Goal: Navigation & Orientation: Go to known website

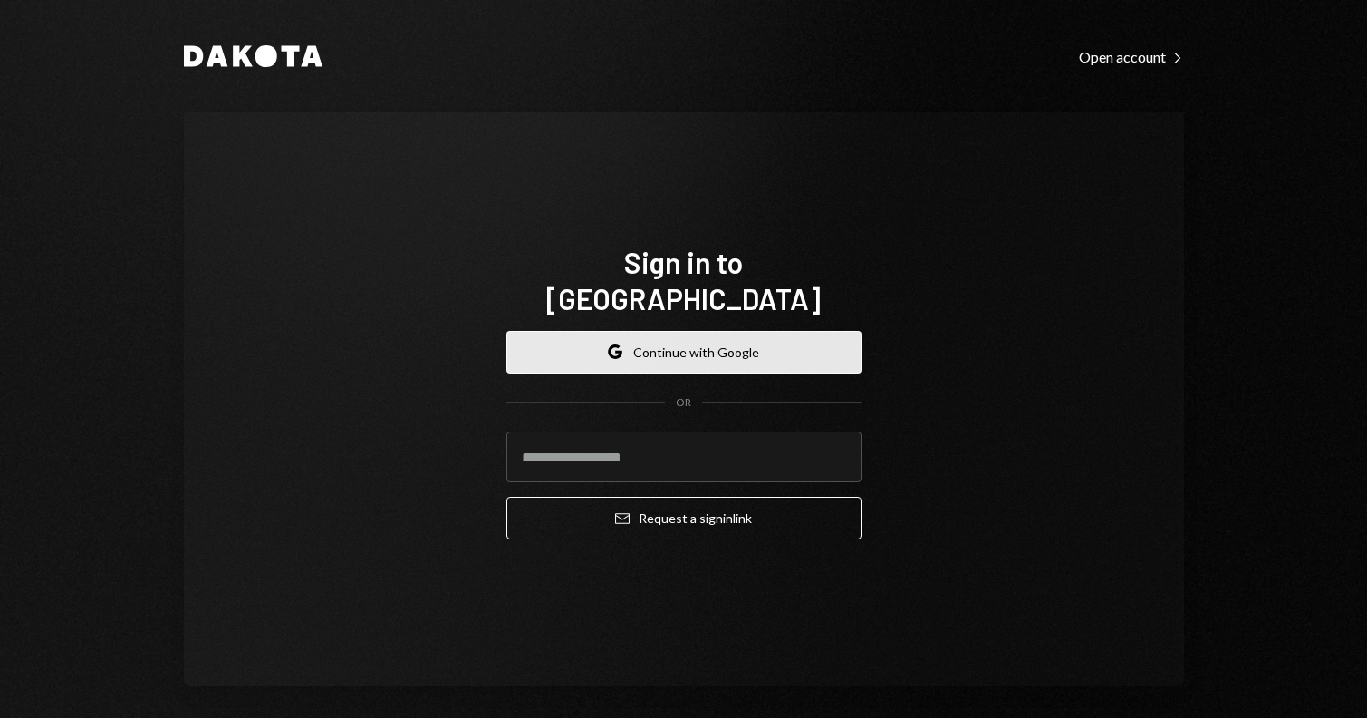
click at [759, 341] on button "Google Continue with Google" at bounding box center [684, 352] width 355 height 43
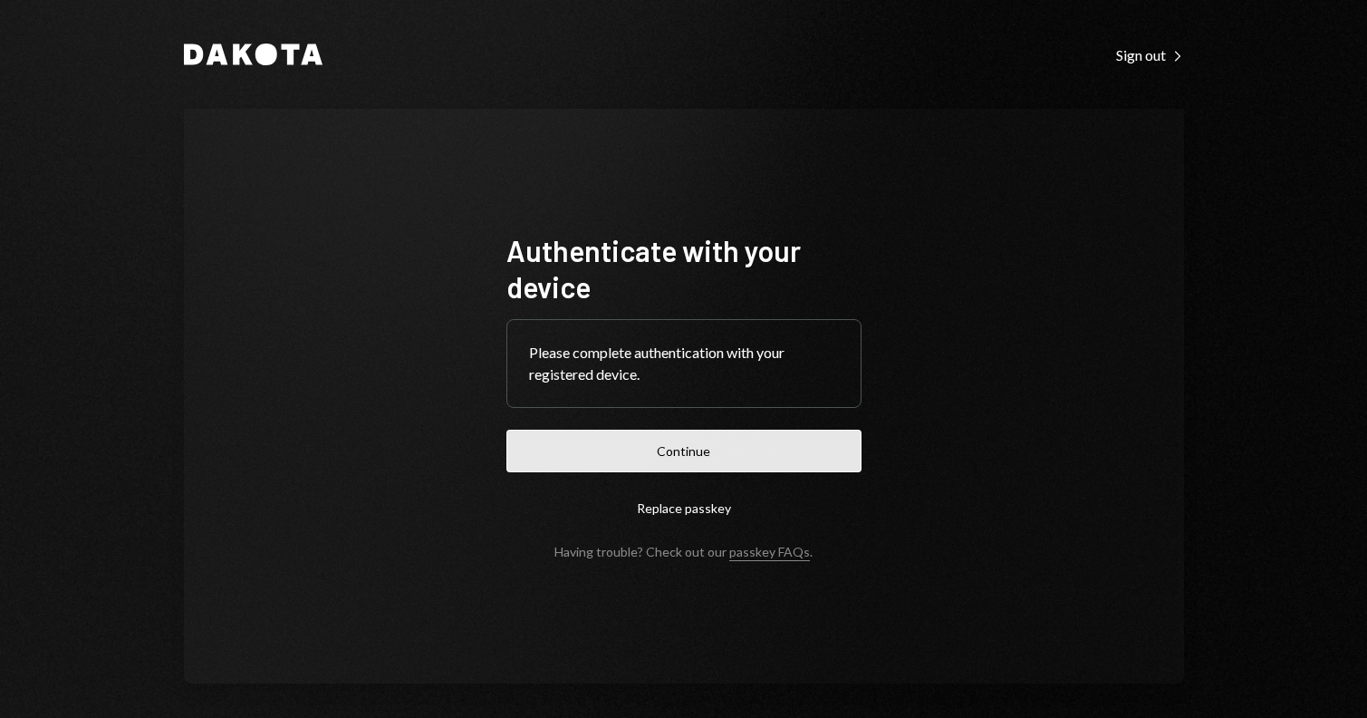
click at [707, 433] on button "Continue" at bounding box center [684, 451] width 355 height 43
